Goal: Information Seeking & Learning: Learn about a topic

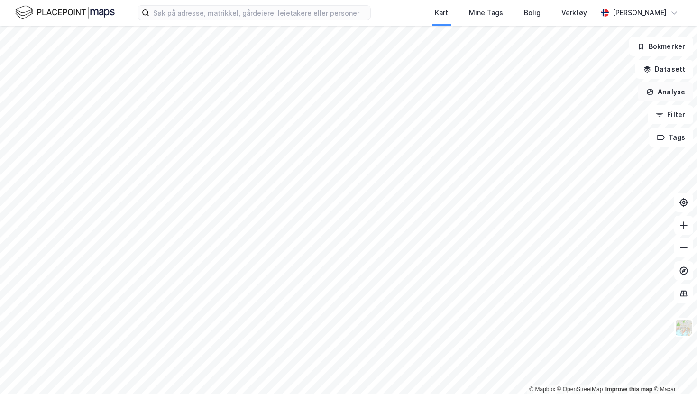
click at [670, 95] on button "Analyse" at bounding box center [665, 92] width 55 height 19
click at [669, 67] on button "Datasett" at bounding box center [665, 69] width 58 height 19
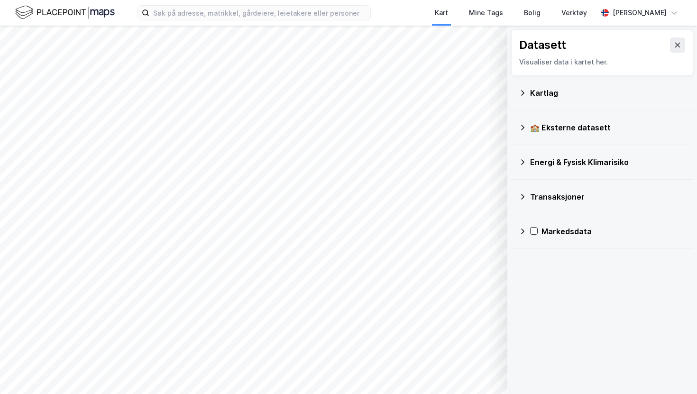
click at [545, 92] on div "Kartlag" at bounding box center [608, 92] width 156 height 11
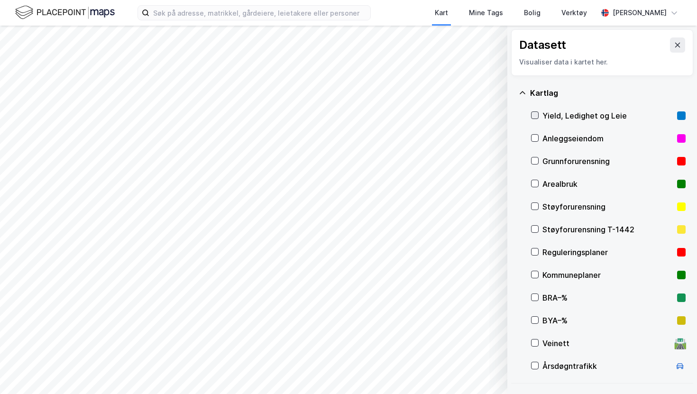
click at [533, 114] on icon at bounding box center [535, 115] width 7 height 7
click at [536, 114] on icon at bounding box center [535, 115] width 7 height 7
click at [676, 40] on button at bounding box center [677, 44] width 15 height 15
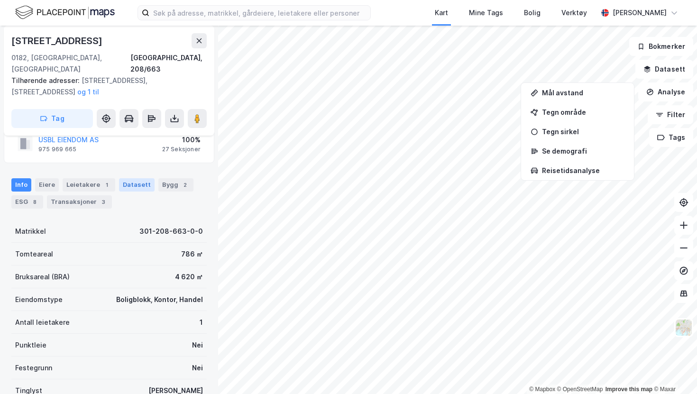
scroll to position [34, 0]
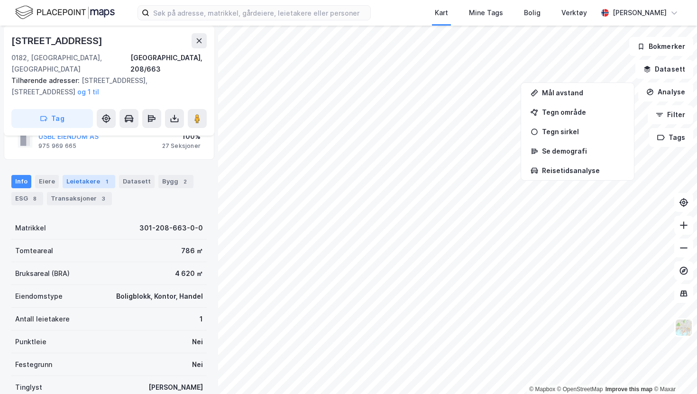
click at [87, 175] on div "Leietakere 1" at bounding box center [89, 181] width 53 height 13
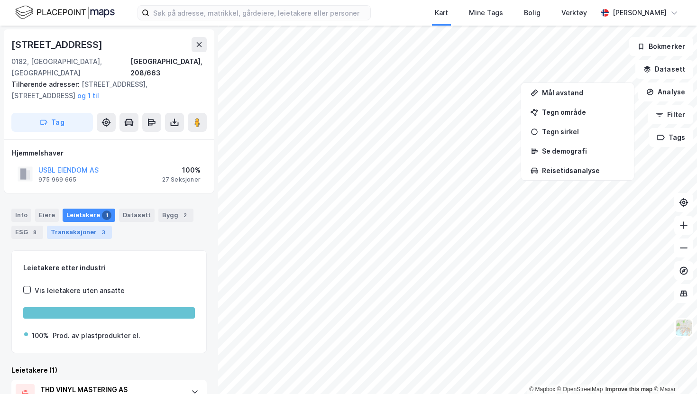
click at [72, 226] on div "Transaksjoner 3" at bounding box center [79, 232] width 65 height 13
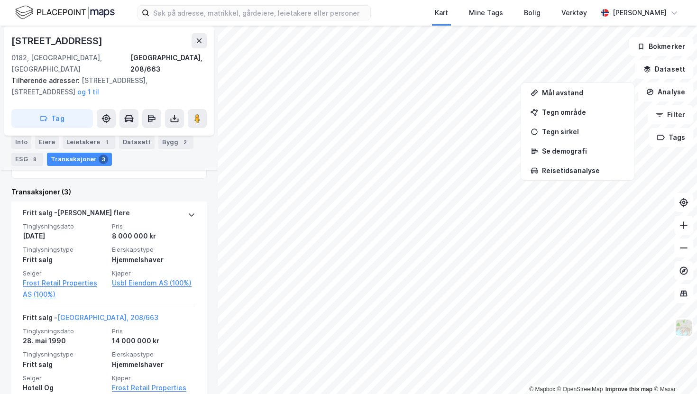
scroll to position [215, 0]
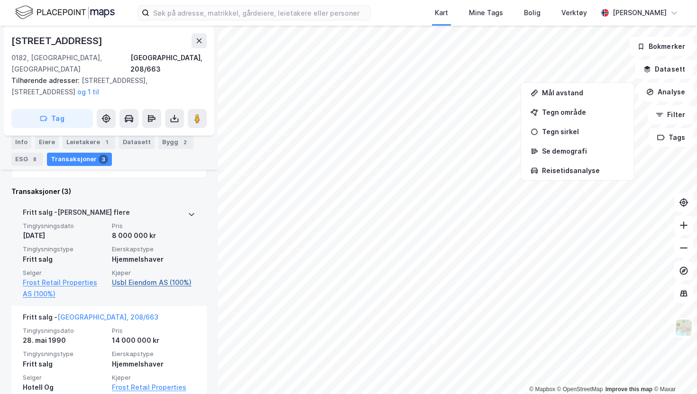
click at [139, 277] on link "Usbl Eiendom AS (100%)" at bounding box center [153, 282] width 83 height 11
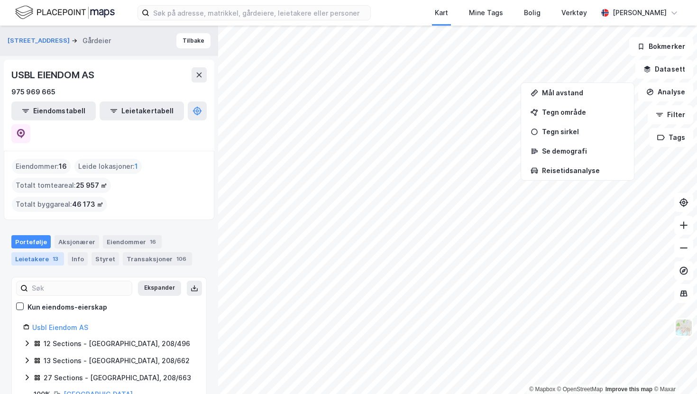
click at [46, 252] on div "Leietakere 13" at bounding box center [37, 258] width 53 height 13
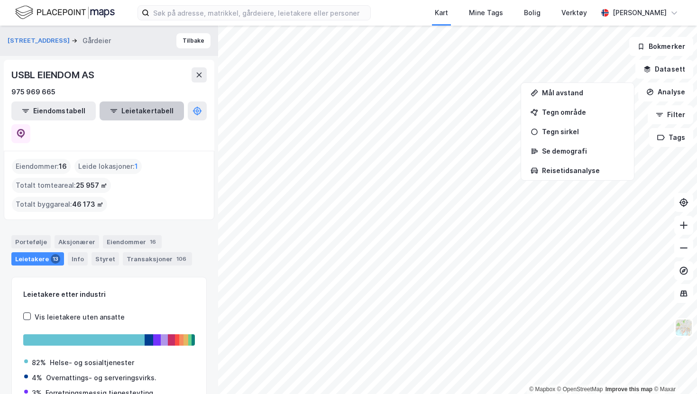
click at [123, 114] on button "Leietakertabell" at bounding box center [142, 110] width 84 height 19
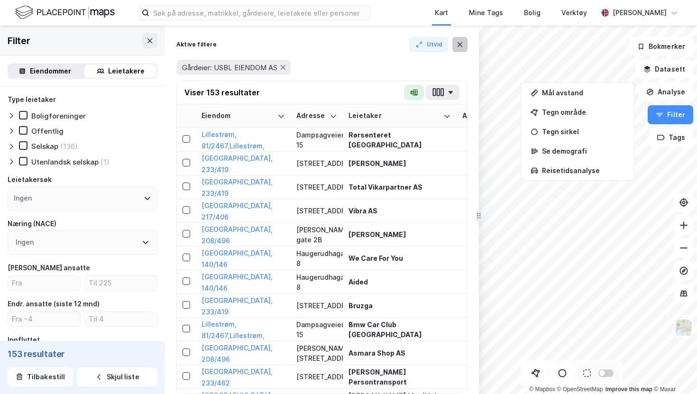
click at [463, 48] on icon at bounding box center [460, 45] width 8 height 8
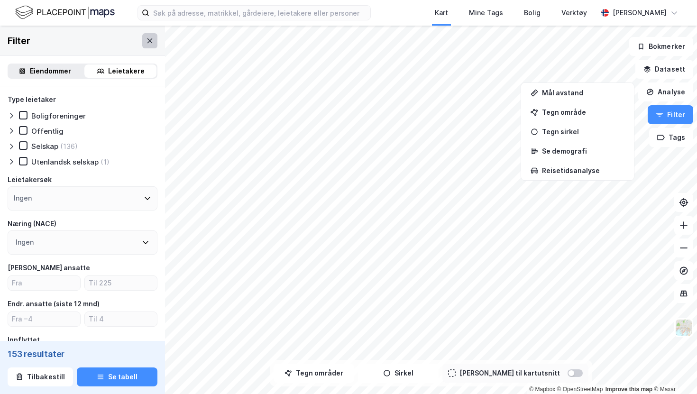
click at [148, 39] on icon at bounding box center [150, 41] width 8 height 8
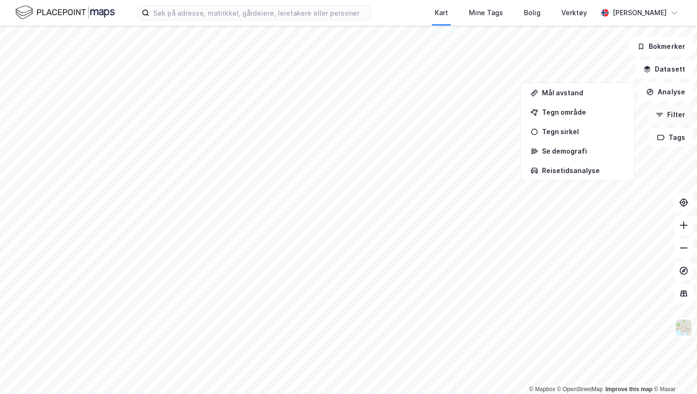
click at [673, 111] on button "Filter" at bounding box center [671, 114] width 46 height 19
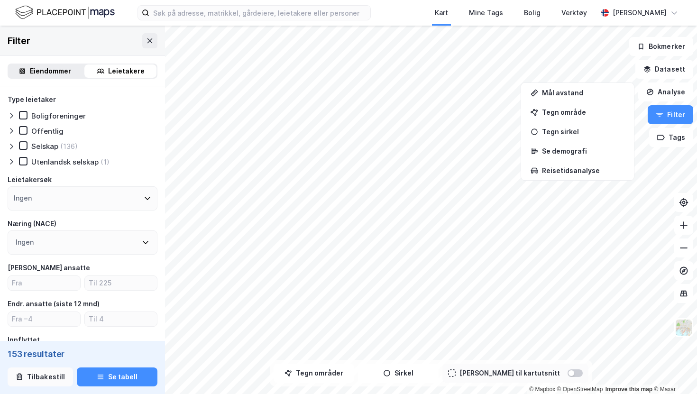
click at [50, 375] on button "Tilbakestill" at bounding box center [40, 377] width 65 height 19
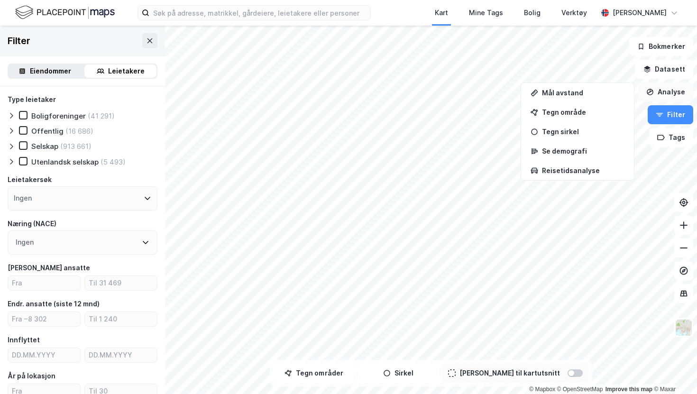
click at [652, 91] on icon "button" at bounding box center [650, 92] width 6 height 4
click at [41, 66] on div "Eiendommer" at bounding box center [50, 70] width 41 height 11
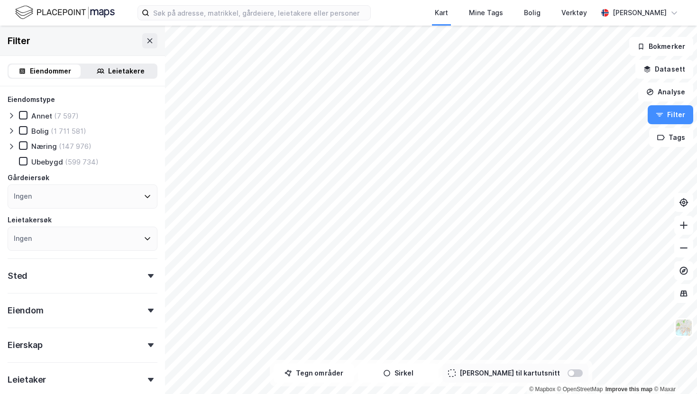
click at [101, 67] on icon at bounding box center [101, 71] width 8 height 8
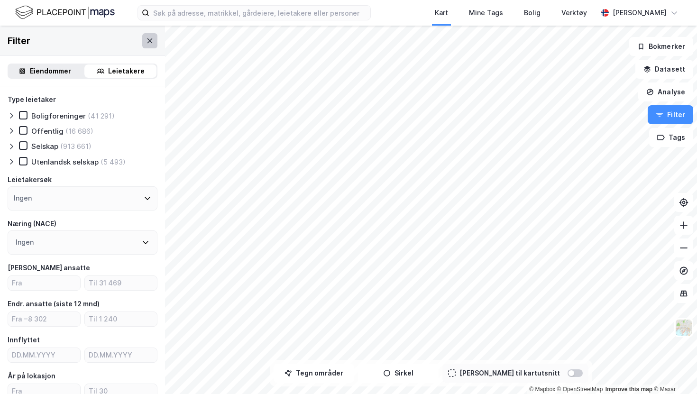
click at [149, 40] on icon at bounding box center [150, 40] width 5 height 5
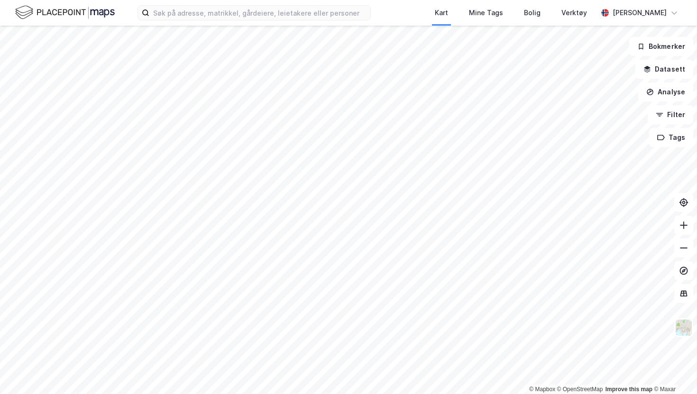
click at [255, 24] on div "Kart Mine Tags [PERSON_NAME] Verktøy [PERSON_NAME] © Mapbox © OpenStreetMap Imp…" at bounding box center [348, 197] width 697 height 394
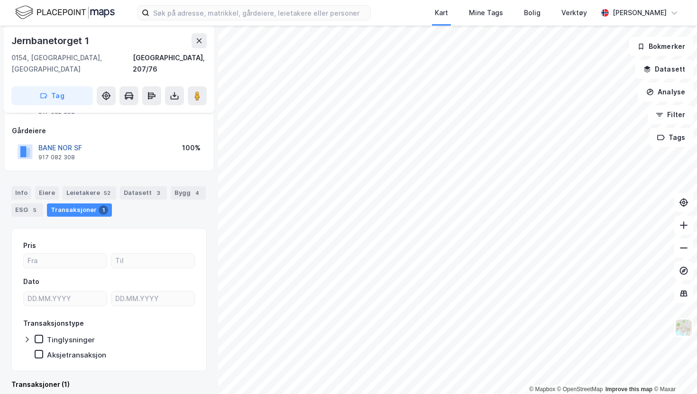
click at [0, 0] on button "BANE NOR SF" at bounding box center [0, 0] width 0 height 0
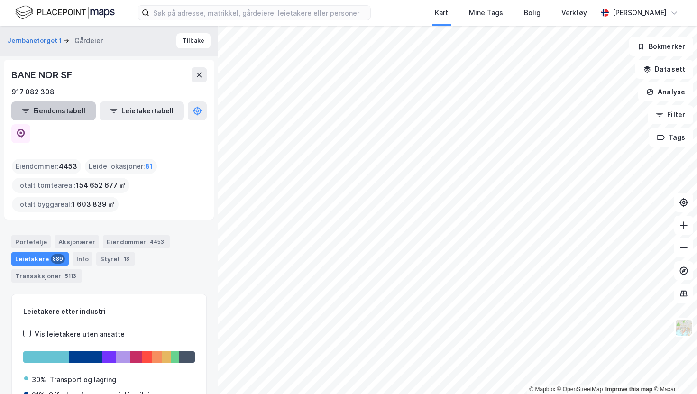
click at [64, 115] on button "Eiendomstabell" at bounding box center [53, 110] width 84 height 19
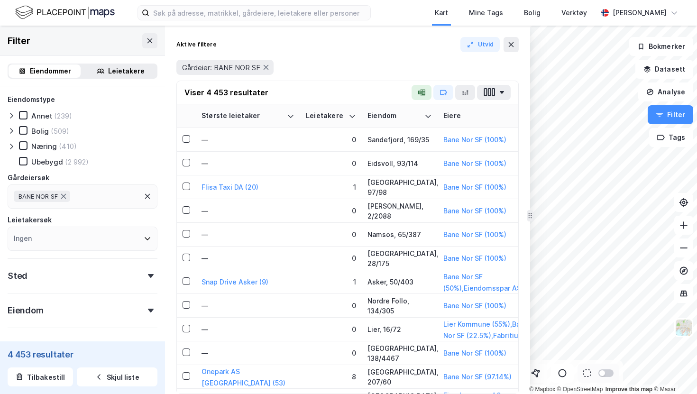
drag, startPoint x: 479, startPoint y: 97, endPoint x: 530, endPoint y: 104, distance: 52.1
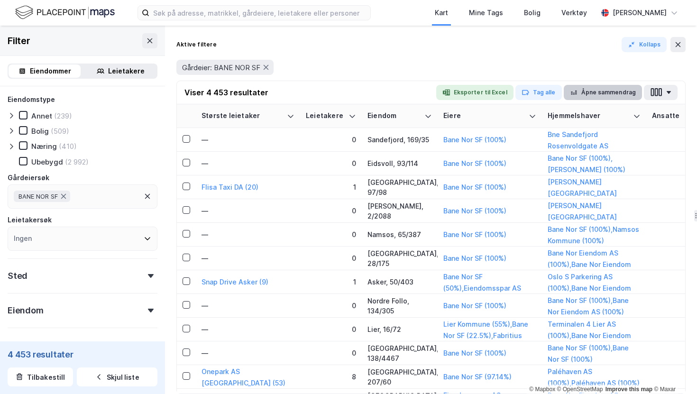
click at [588, 96] on button "Åpne sammendrag" at bounding box center [603, 92] width 79 height 15
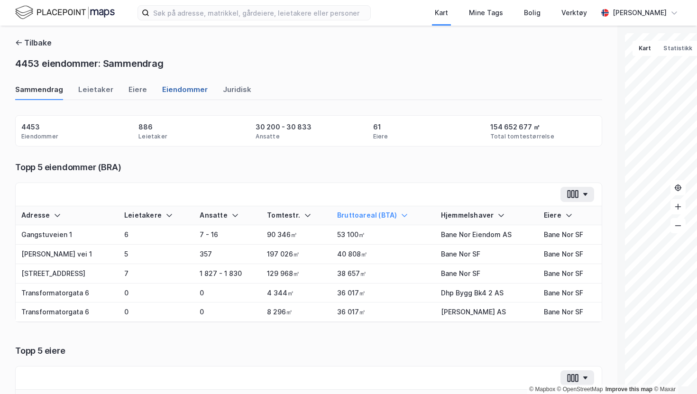
click at [175, 92] on div "Eiendommer" at bounding box center [185, 92] width 46 height 16
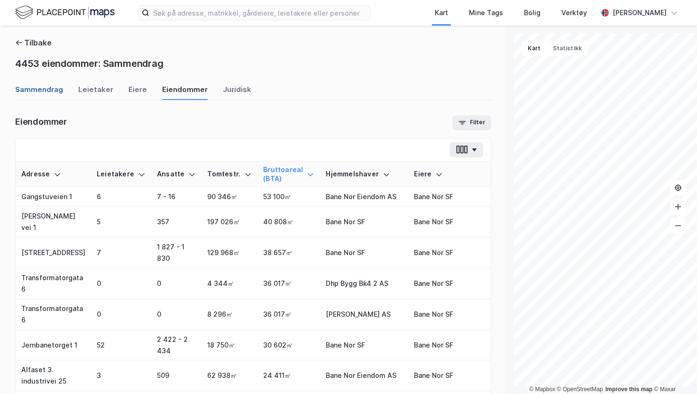
click at [39, 88] on div "Sammendrag" at bounding box center [39, 92] width 48 height 16
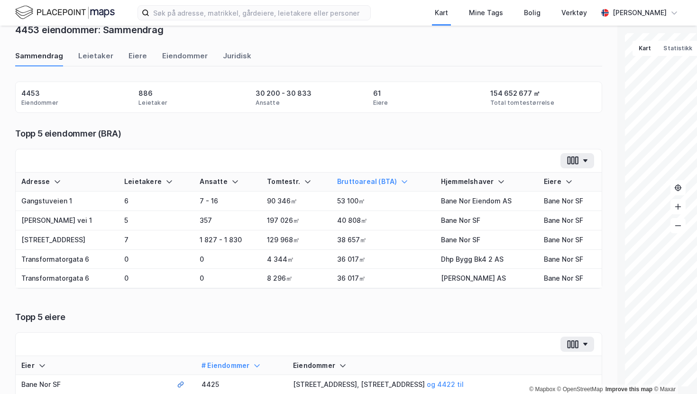
scroll to position [41, 0]
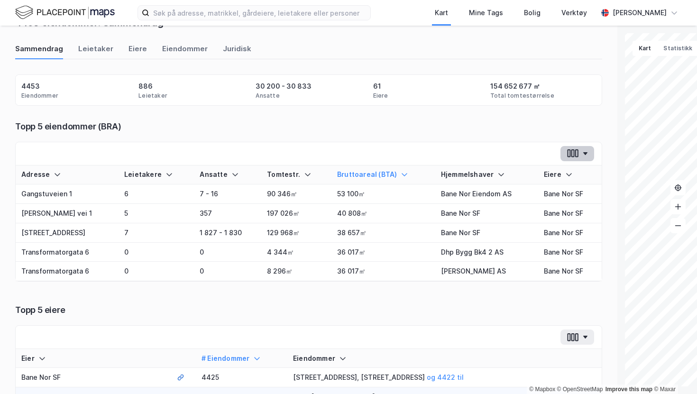
click at [561, 148] on button "button" at bounding box center [578, 153] width 34 height 15
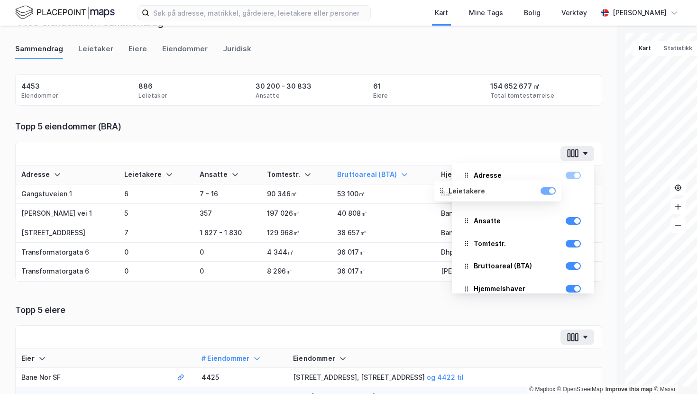
scroll to position [0, 0]
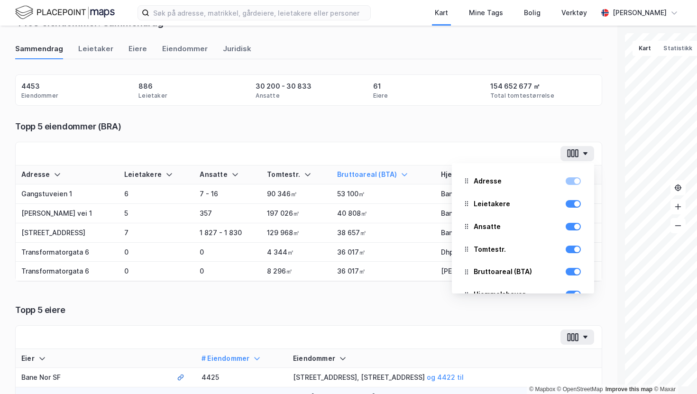
click at [422, 131] on div "Topp 5 eiendommer (BRA)" at bounding box center [308, 126] width 587 height 11
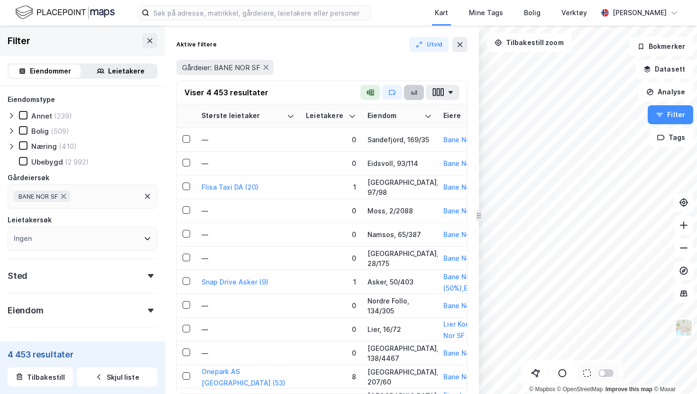
click at [416, 92] on icon "button" at bounding box center [416, 92] width 1 height 0
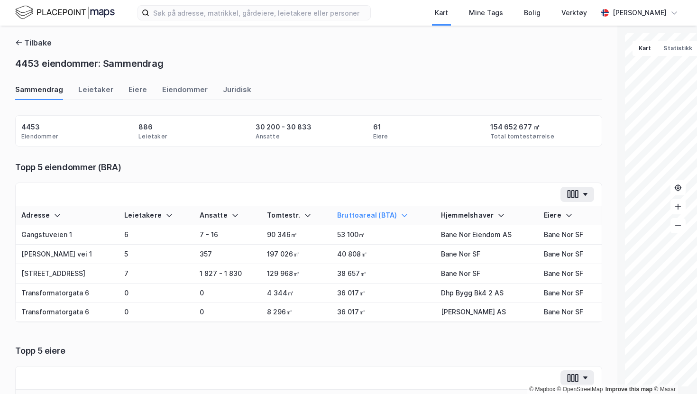
click at [74, 10] on img at bounding box center [65, 12] width 100 height 17
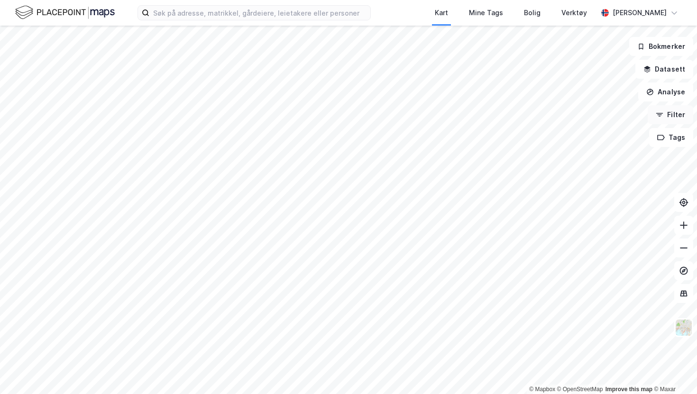
click at [673, 119] on button "Filter" at bounding box center [671, 114] width 46 height 19
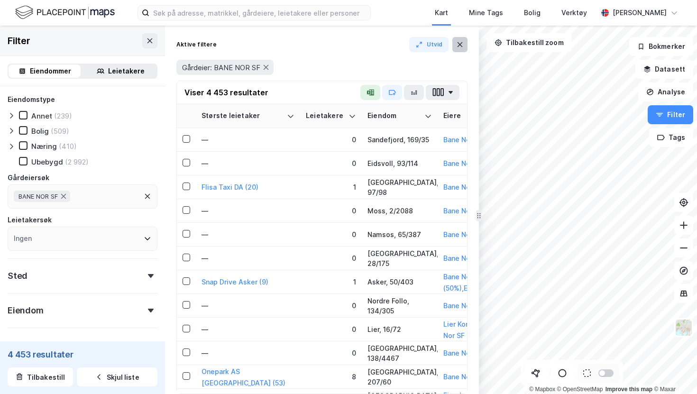
click at [455, 48] on button at bounding box center [459, 44] width 15 height 15
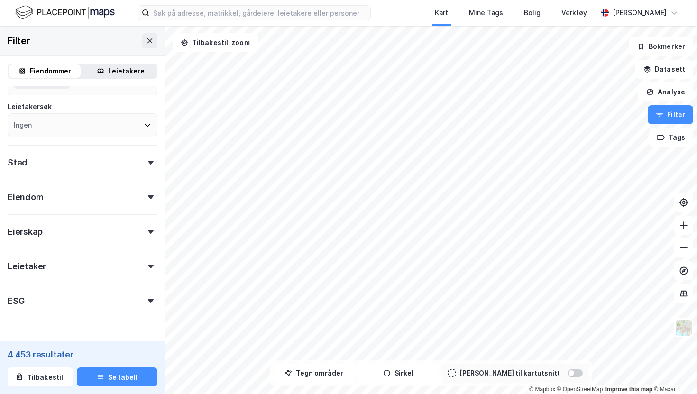
scroll to position [138, 0]
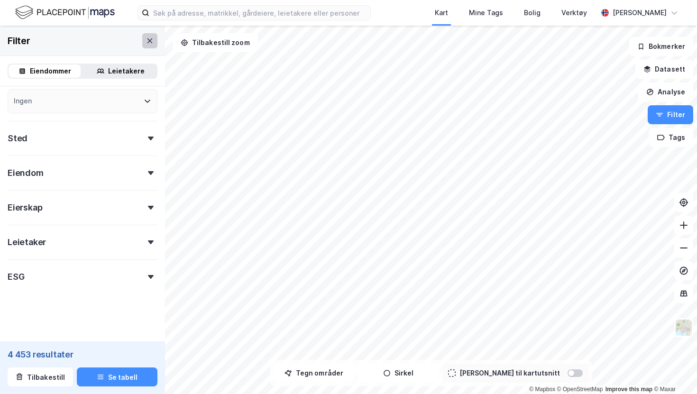
click at [153, 44] on icon at bounding box center [150, 41] width 8 height 8
